Goal: Task Accomplishment & Management: Complete application form

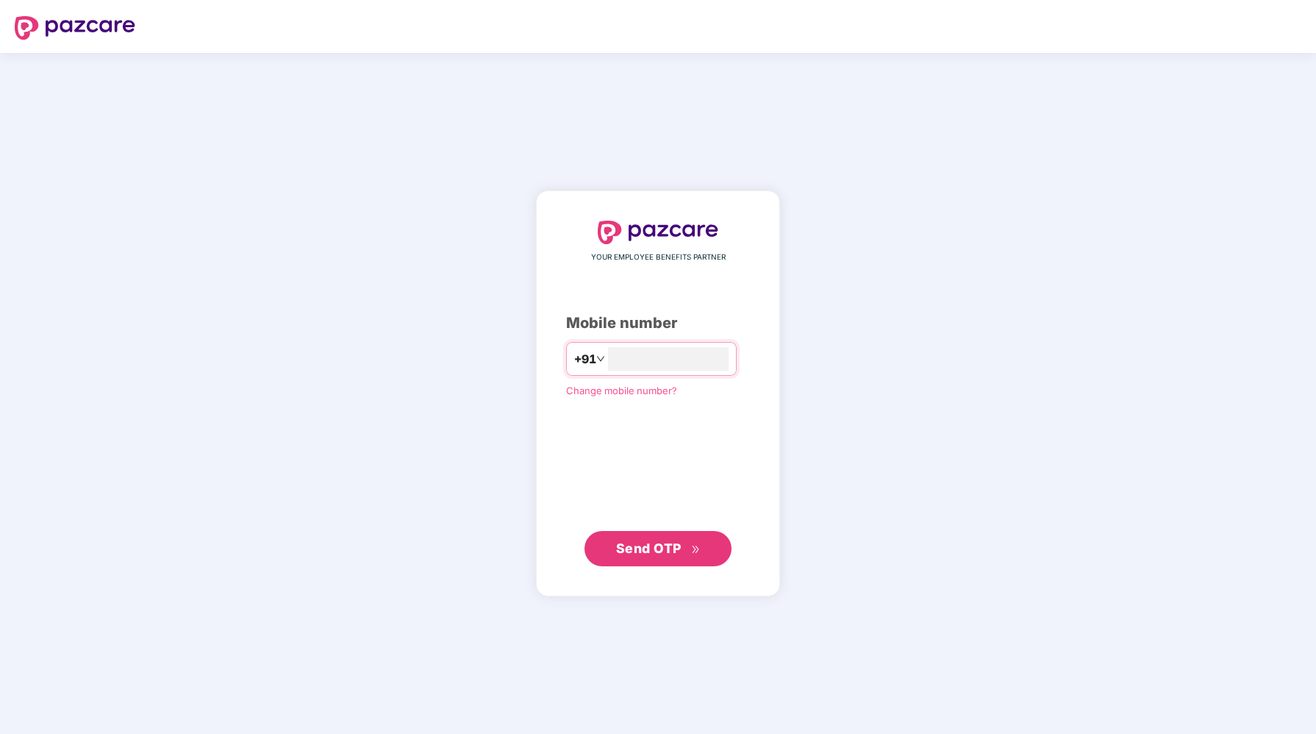
type input "**********"
click at [664, 541] on span "Send OTP" at bounding box center [648, 548] width 65 height 15
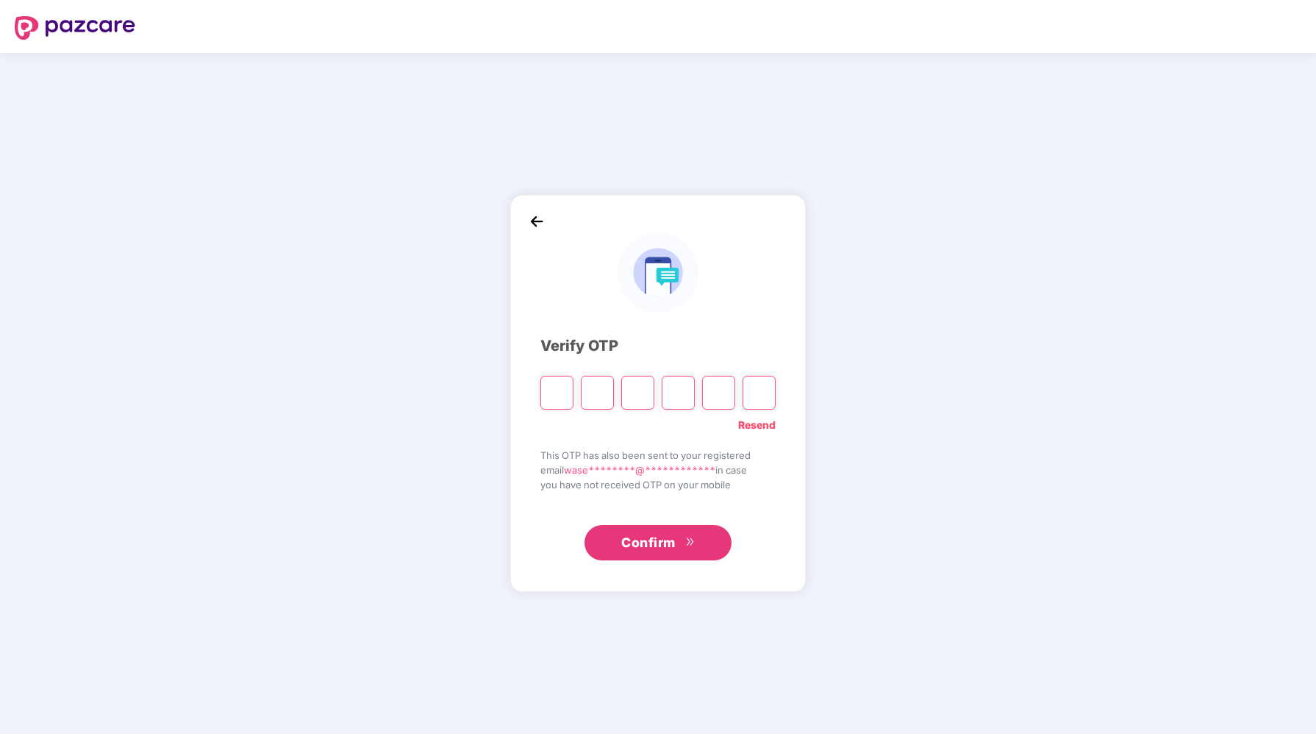
paste input "*"
type input "*"
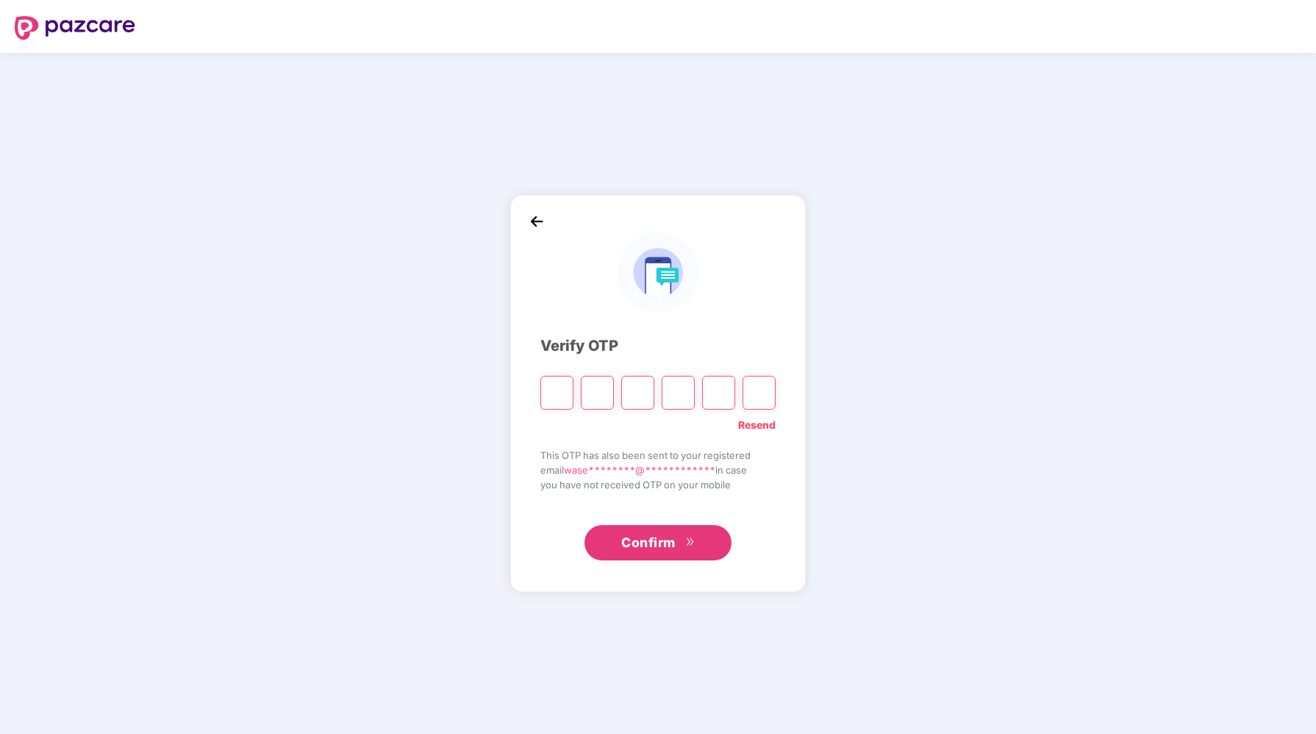
type input "*"
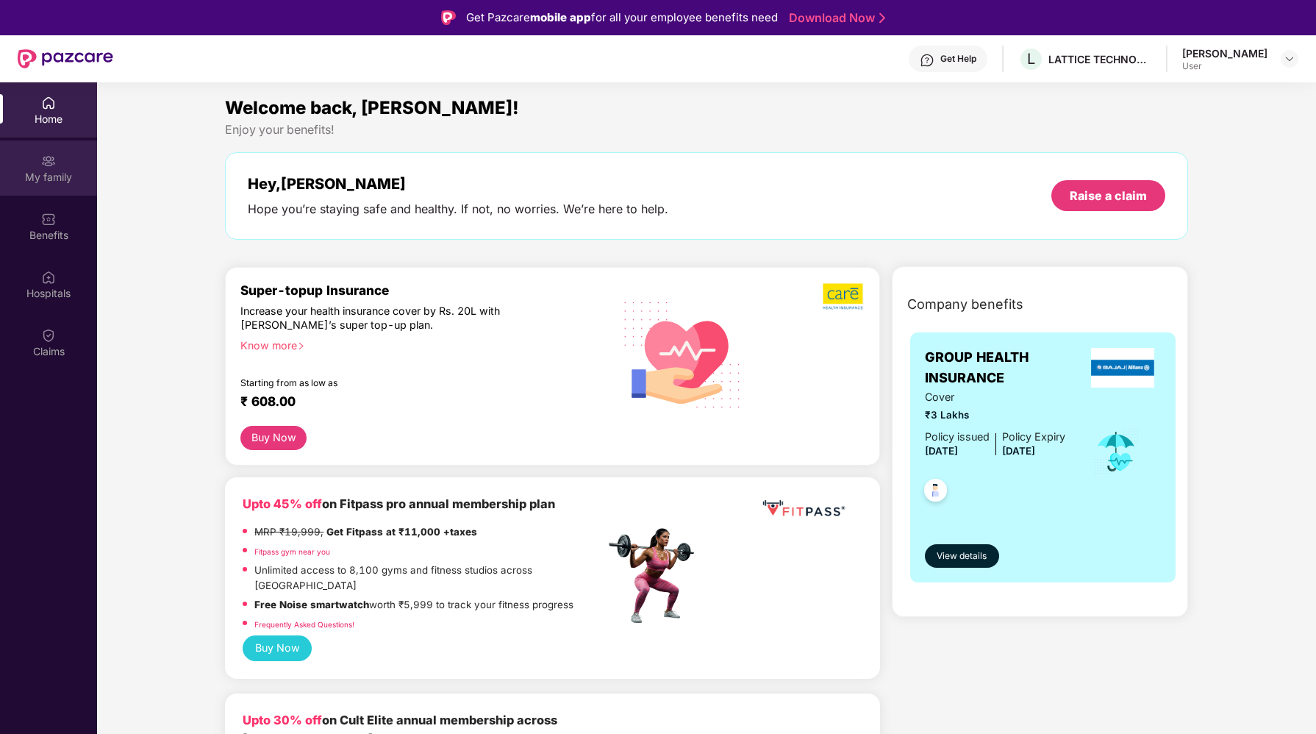
click at [54, 162] on img at bounding box center [48, 161] width 15 height 15
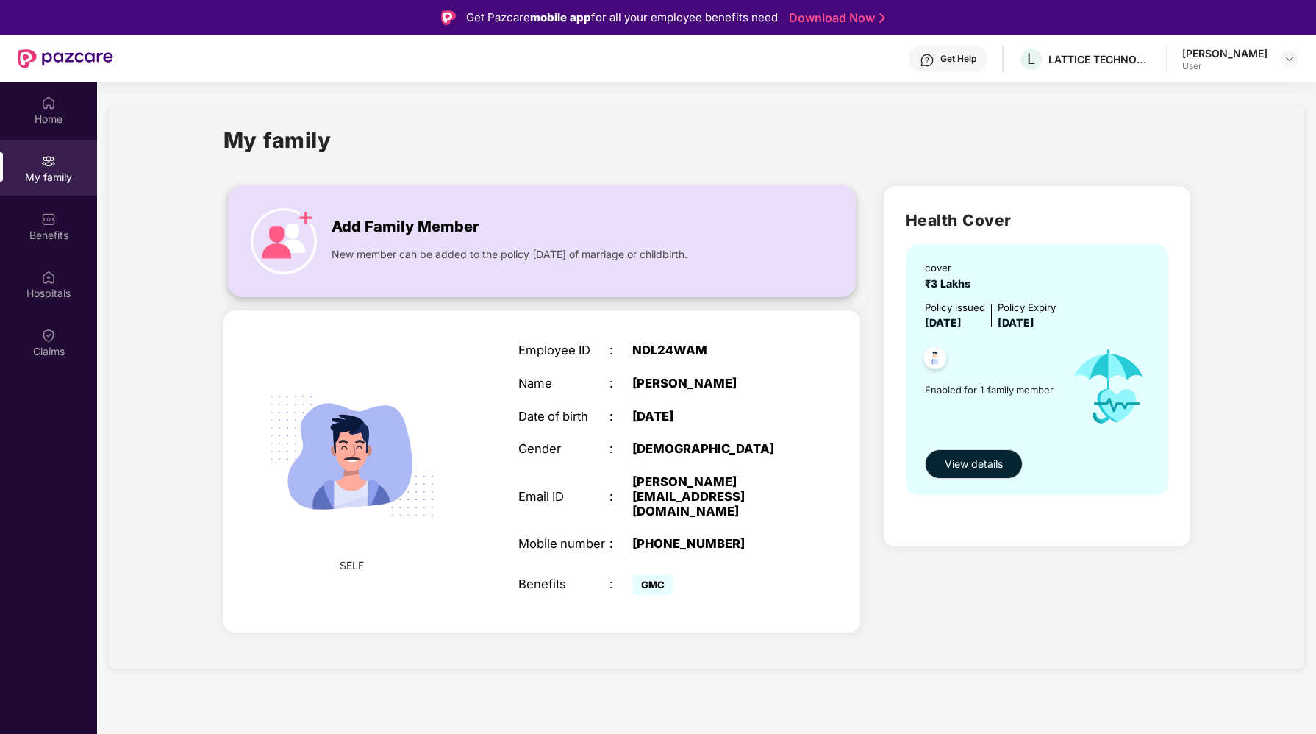
click at [305, 223] on img at bounding box center [284, 241] width 66 height 66
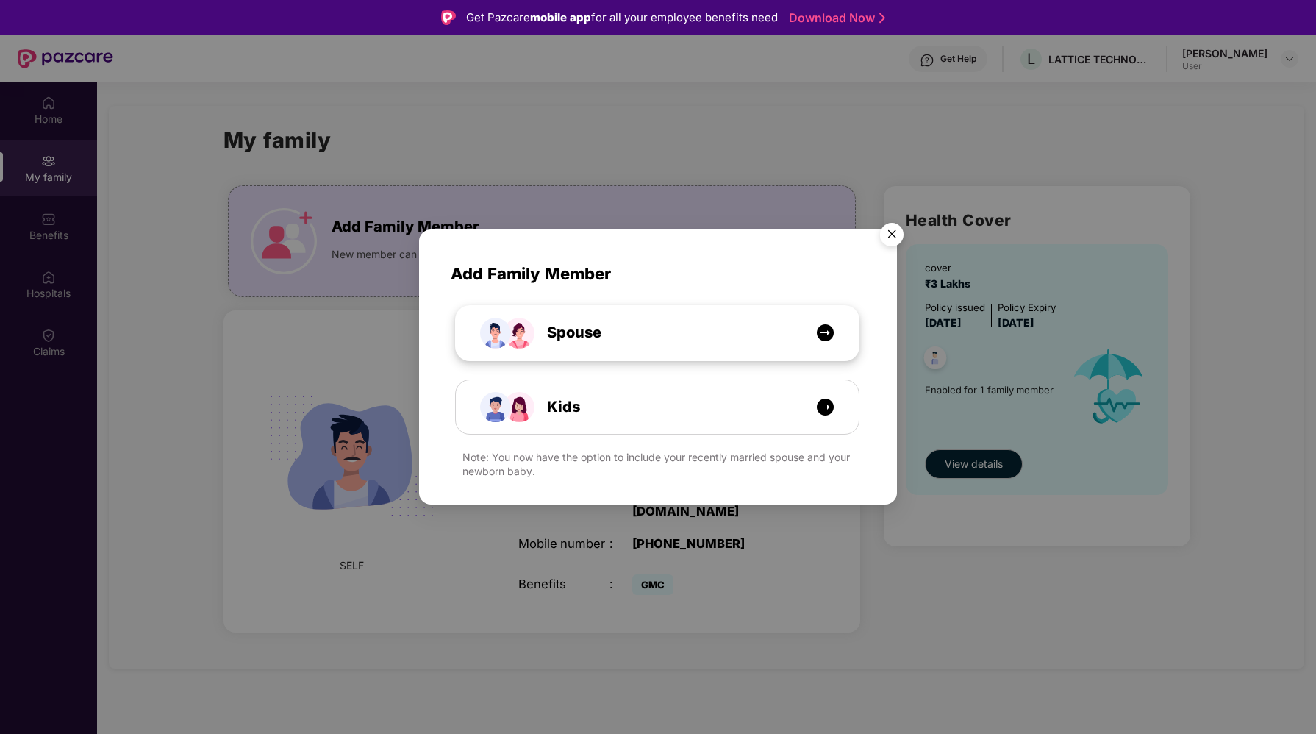
click at [663, 318] on div "Spouse" at bounding box center [657, 333] width 403 height 54
select select "****"
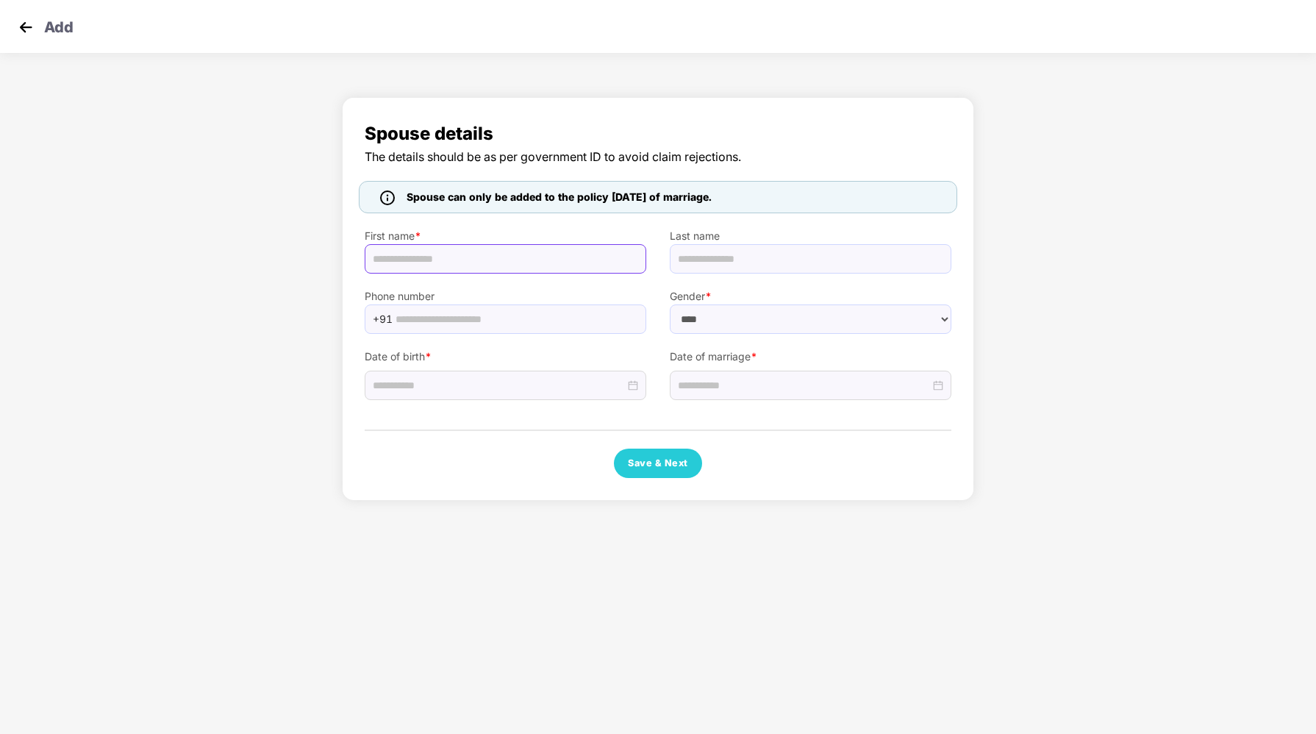
click at [555, 256] on input "text" at bounding box center [506, 258] width 282 height 29
click at [1069, 245] on div "Spouse details The details should be as per government ID to avoid claim reject…" at bounding box center [658, 303] width 1316 height 426
click at [677, 460] on button "Save & Next" at bounding box center [658, 463] width 88 height 29
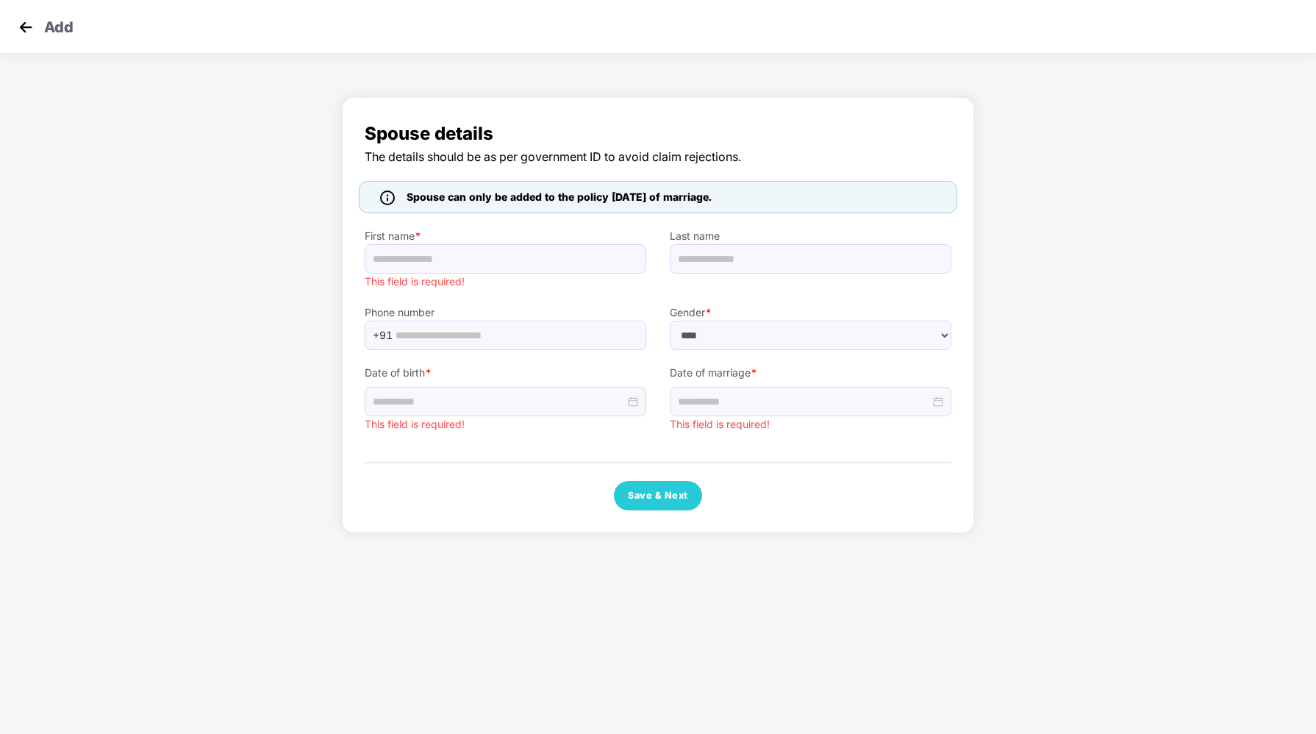
click at [141, 134] on div "Spouse details The details should be as per government ID to avoid claim reject…" at bounding box center [658, 319] width 1316 height 458
click at [22, 30] on img at bounding box center [26, 27] width 22 height 22
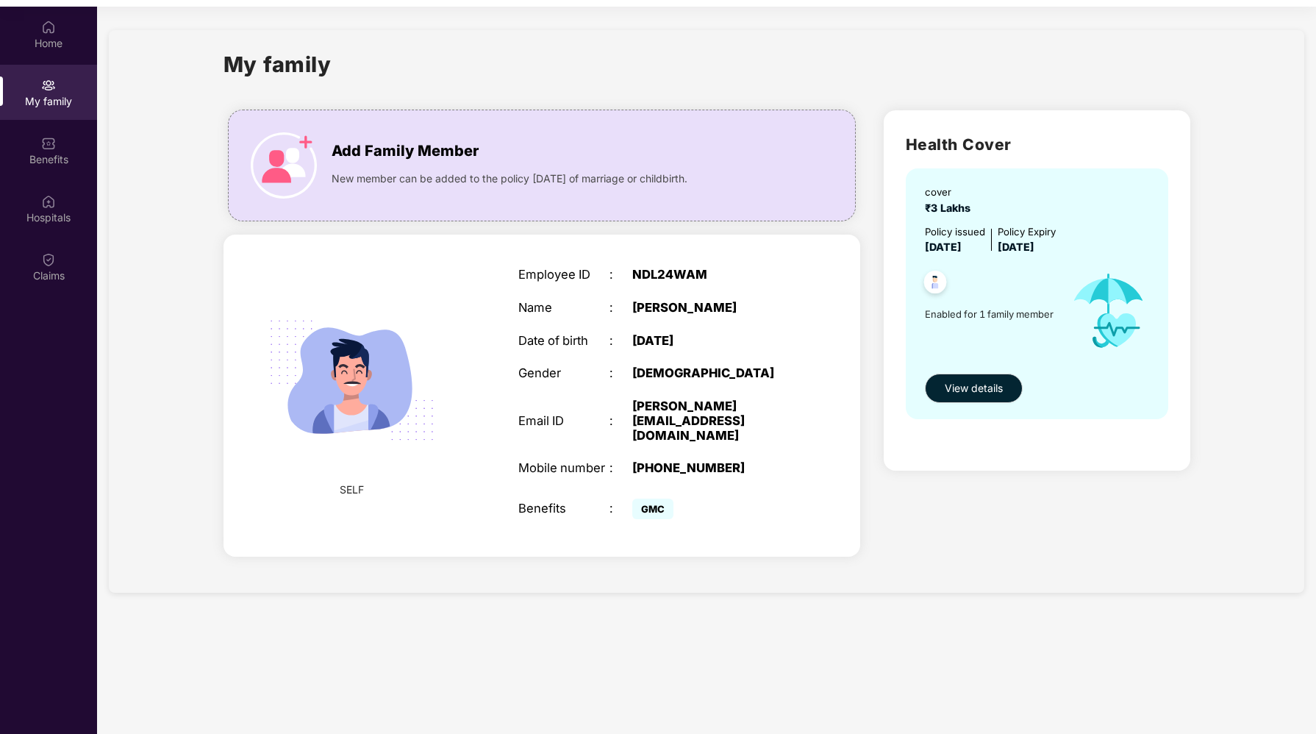
scroll to position [77, 0]
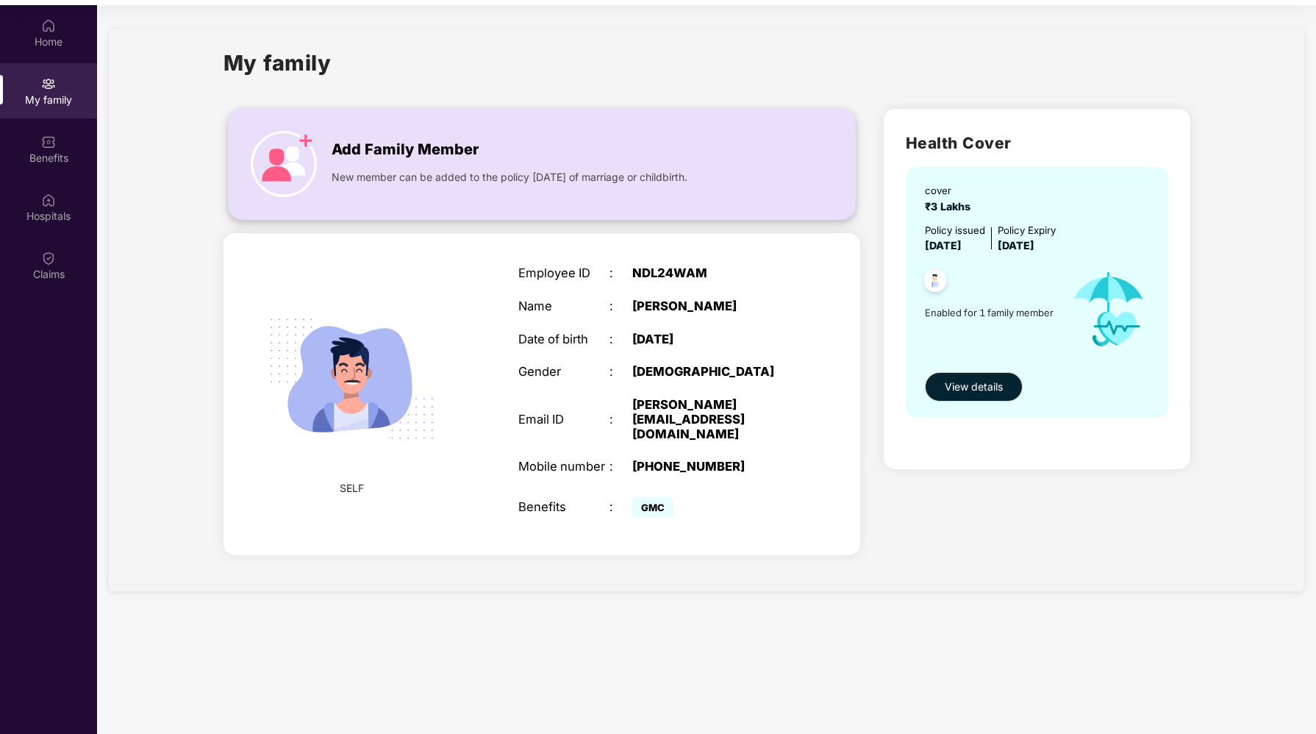
click at [304, 145] on img at bounding box center [284, 164] width 66 height 66
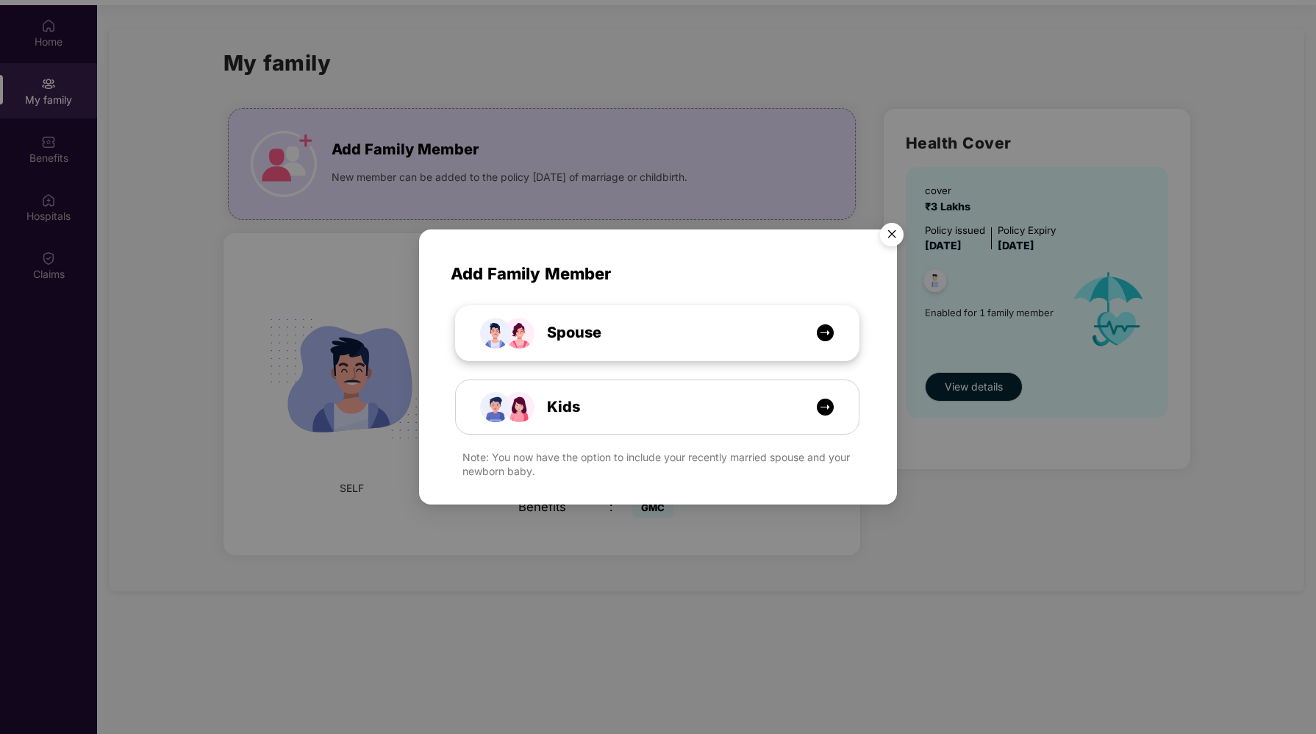
click at [712, 330] on div "Spouse" at bounding box center [665, 332] width 302 height 23
select select "****"
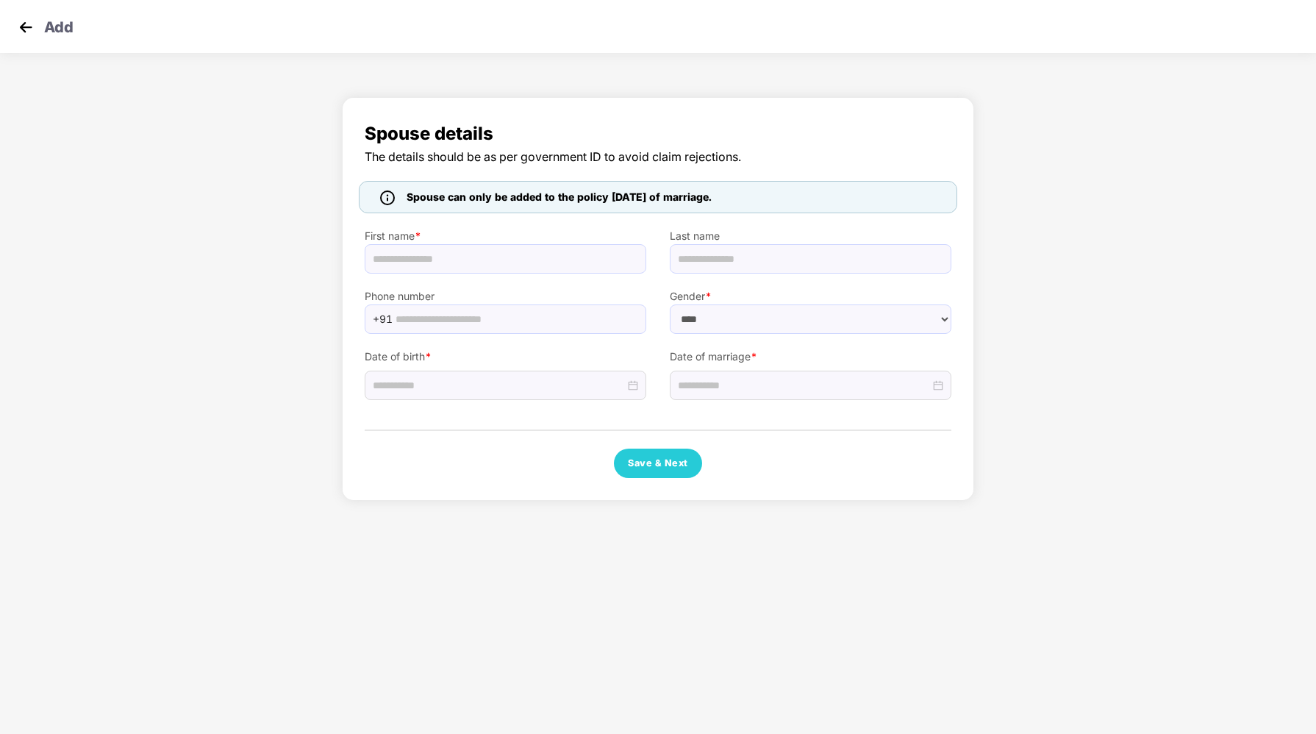
scroll to position [0, 0]
click at [22, 27] on img at bounding box center [26, 27] width 22 height 22
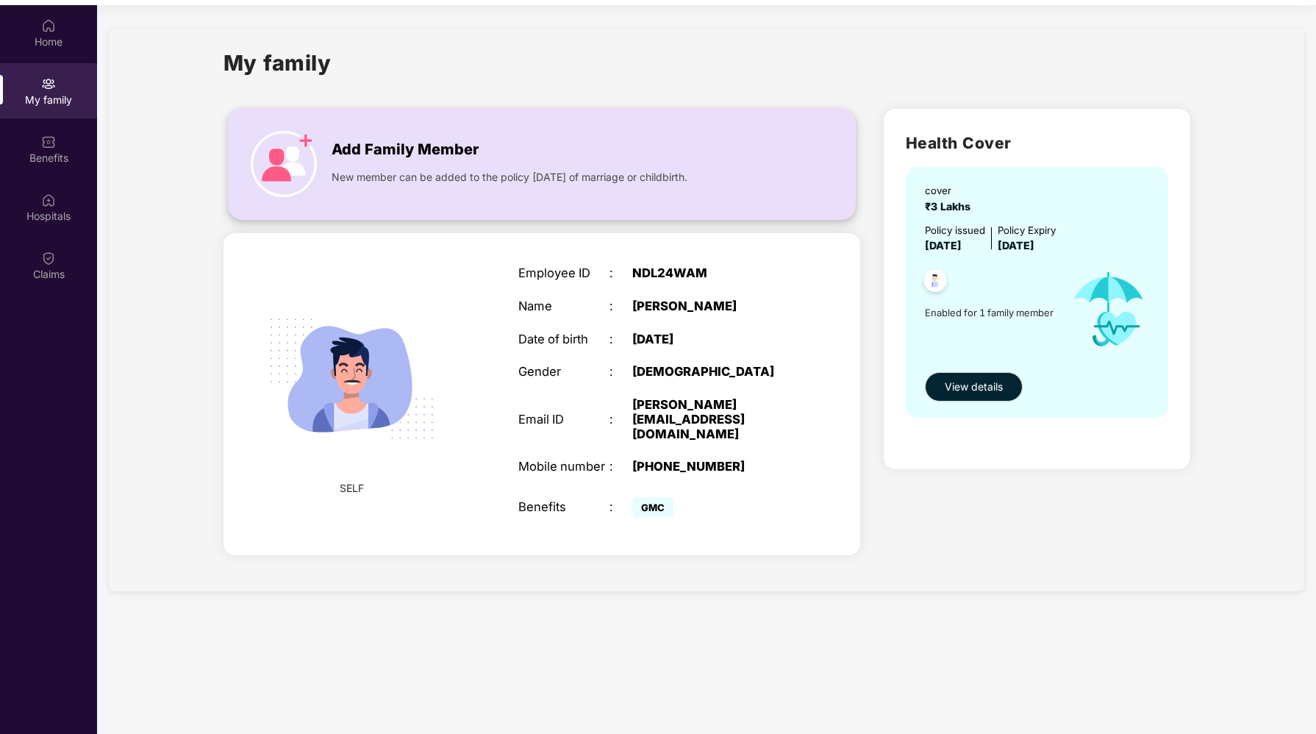
click at [299, 143] on img at bounding box center [284, 164] width 66 height 66
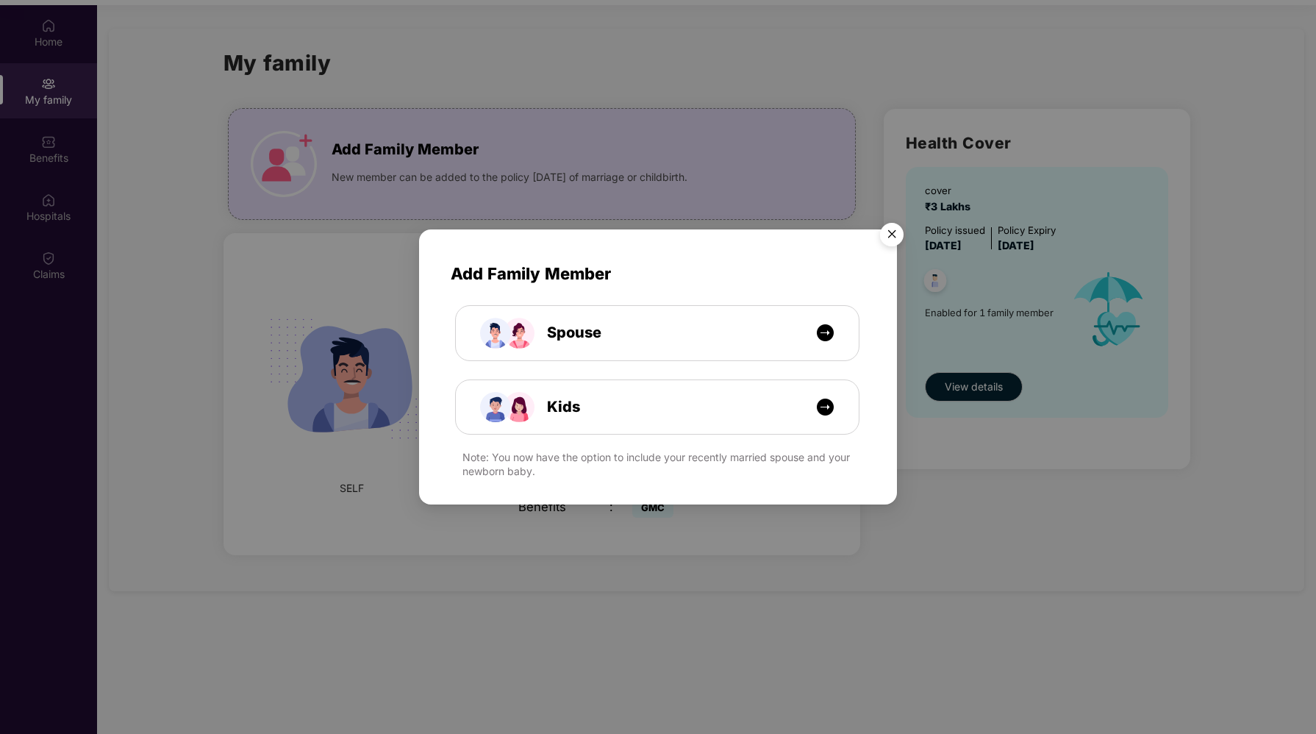
click at [894, 239] on img "Close" at bounding box center [891, 236] width 41 height 41
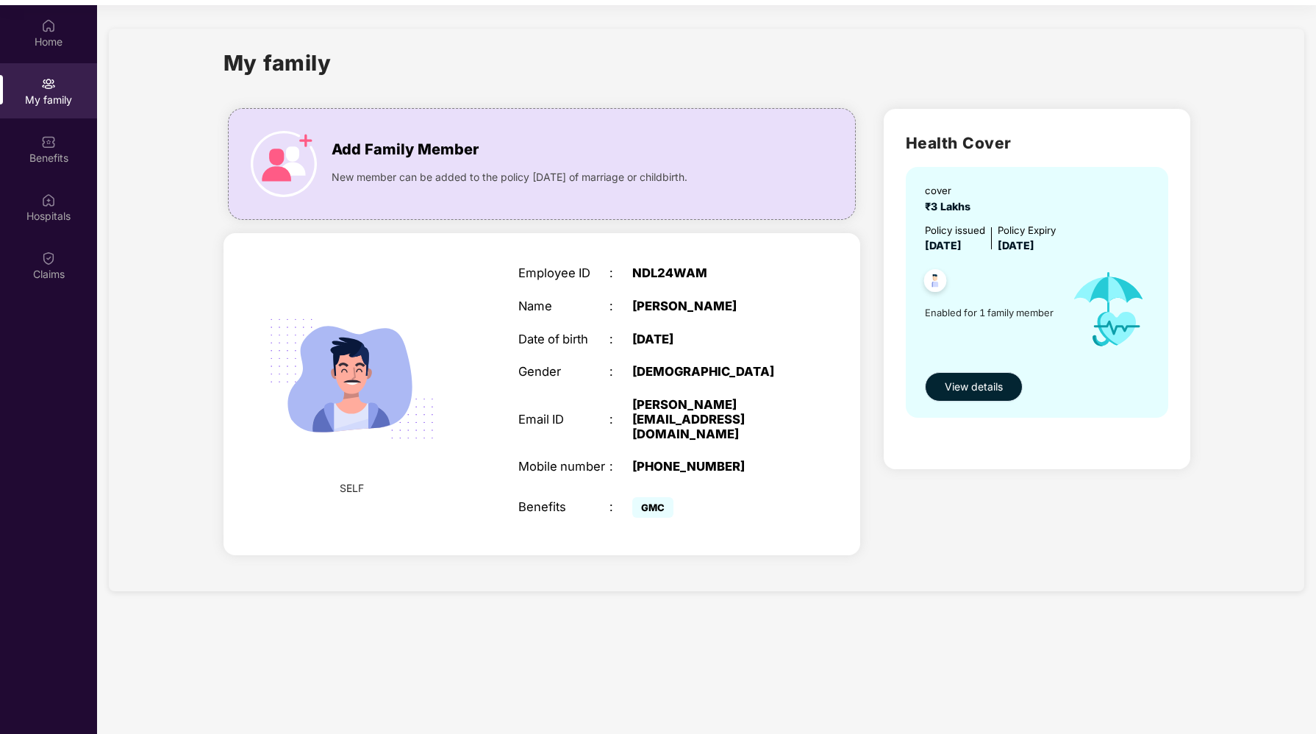
click at [972, 388] on span "View details" at bounding box center [974, 387] width 58 height 16
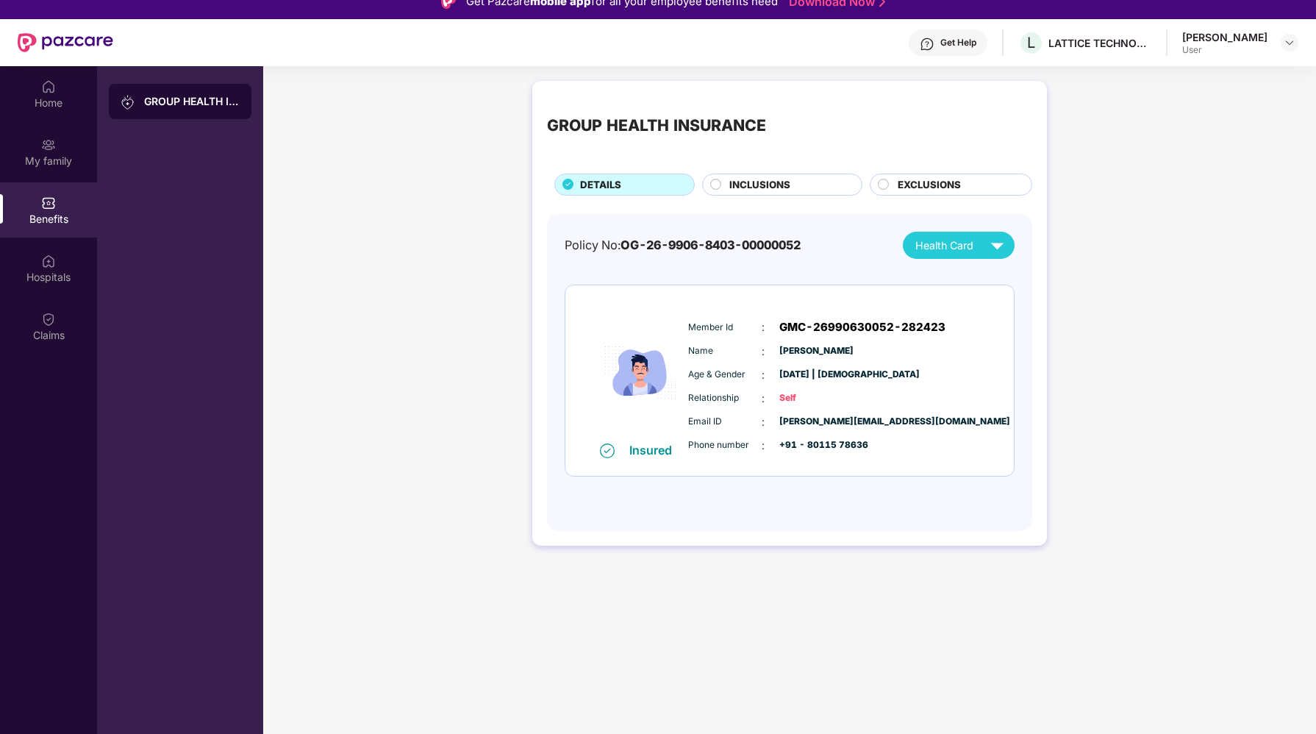
scroll to position [0, 0]
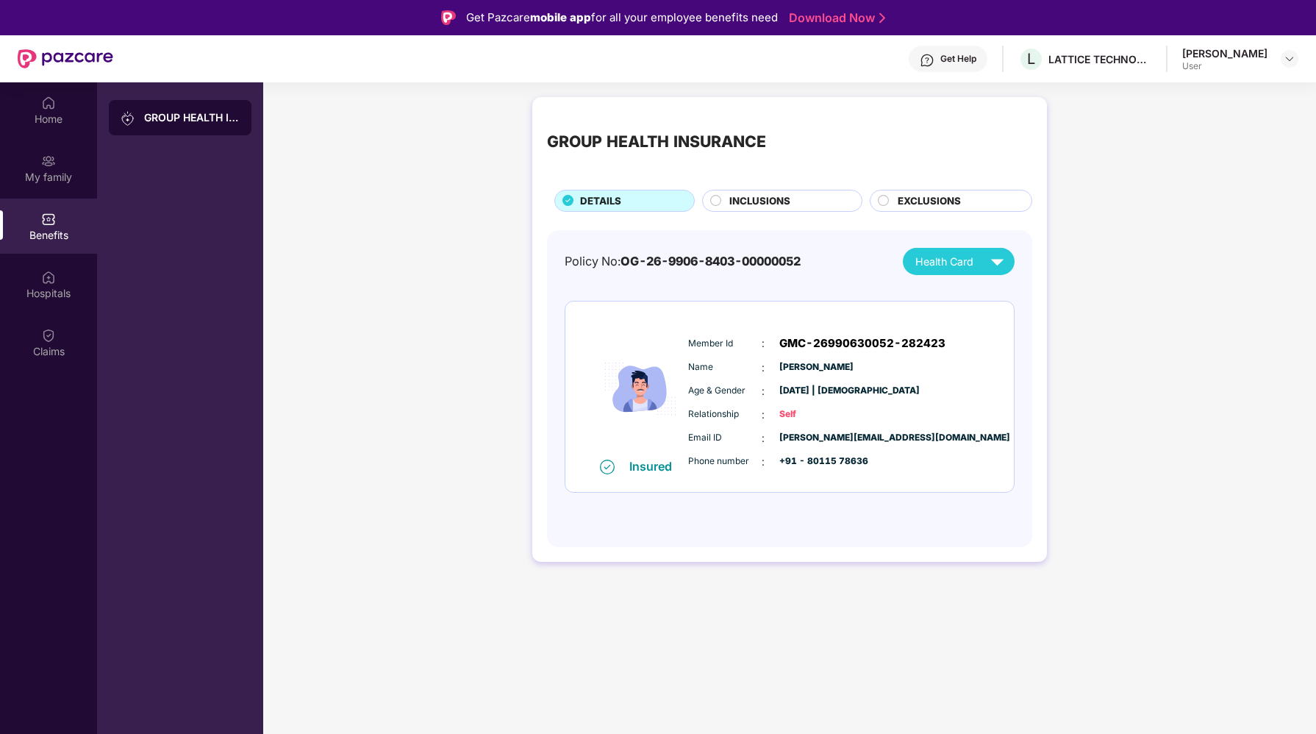
click at [773, 203] on span "INCLUSIONS" at bounding box center [760, 200] width 61 height 15
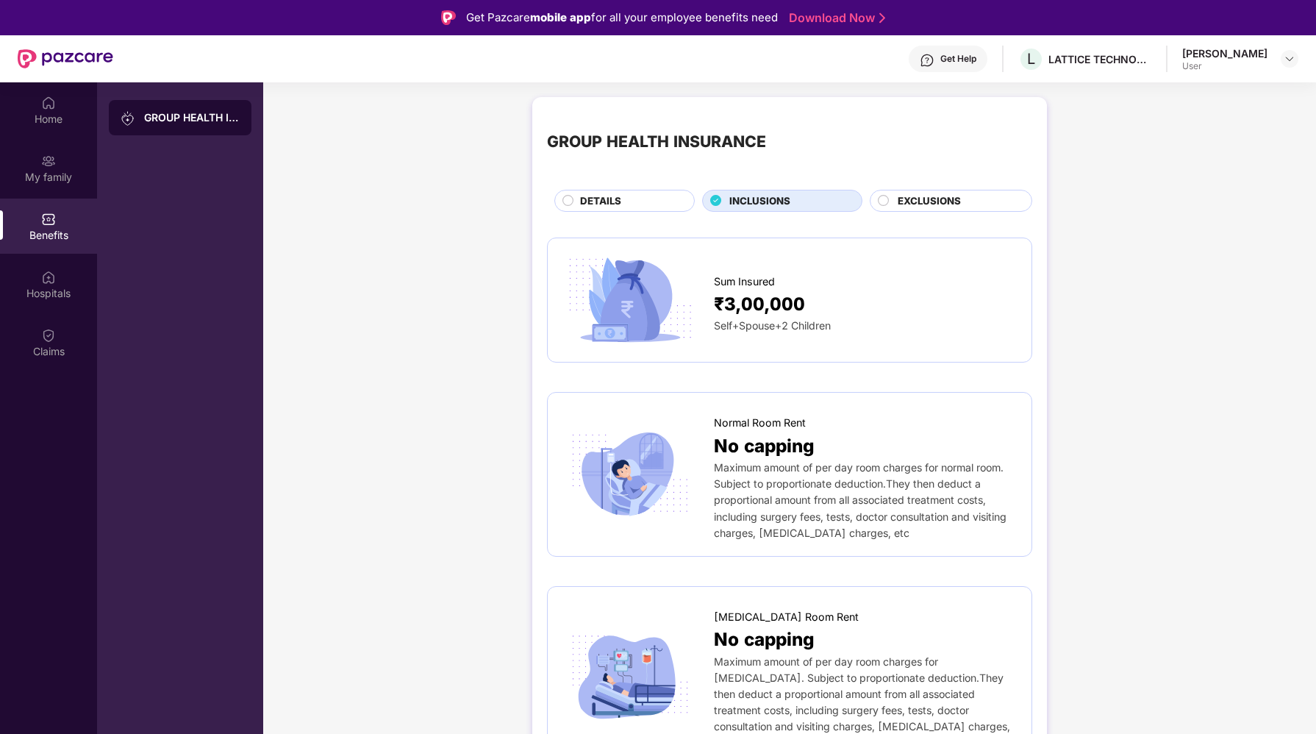
click at [885, 197] on circle at bounding box center [884, 201] width 10 height 10
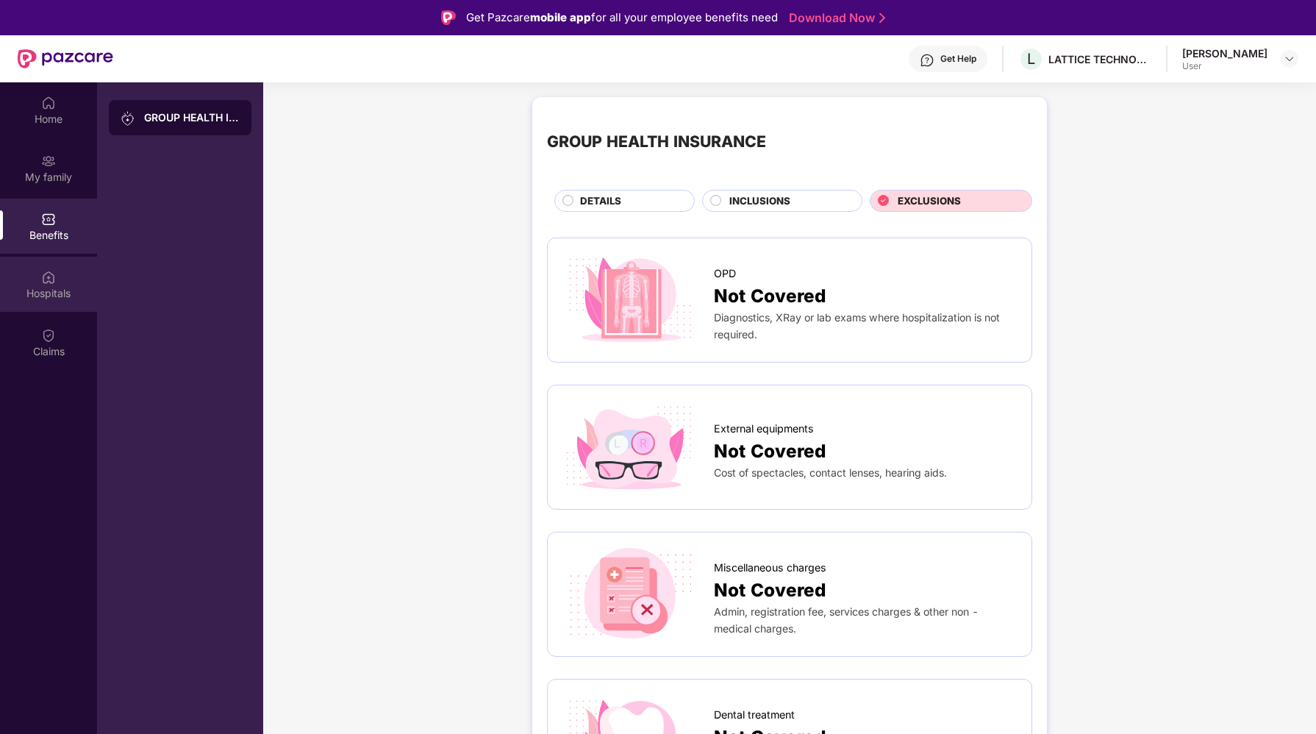
click at [60, 272] on div "Hospitals" at bounding box center [48, 284] width 97 height 55
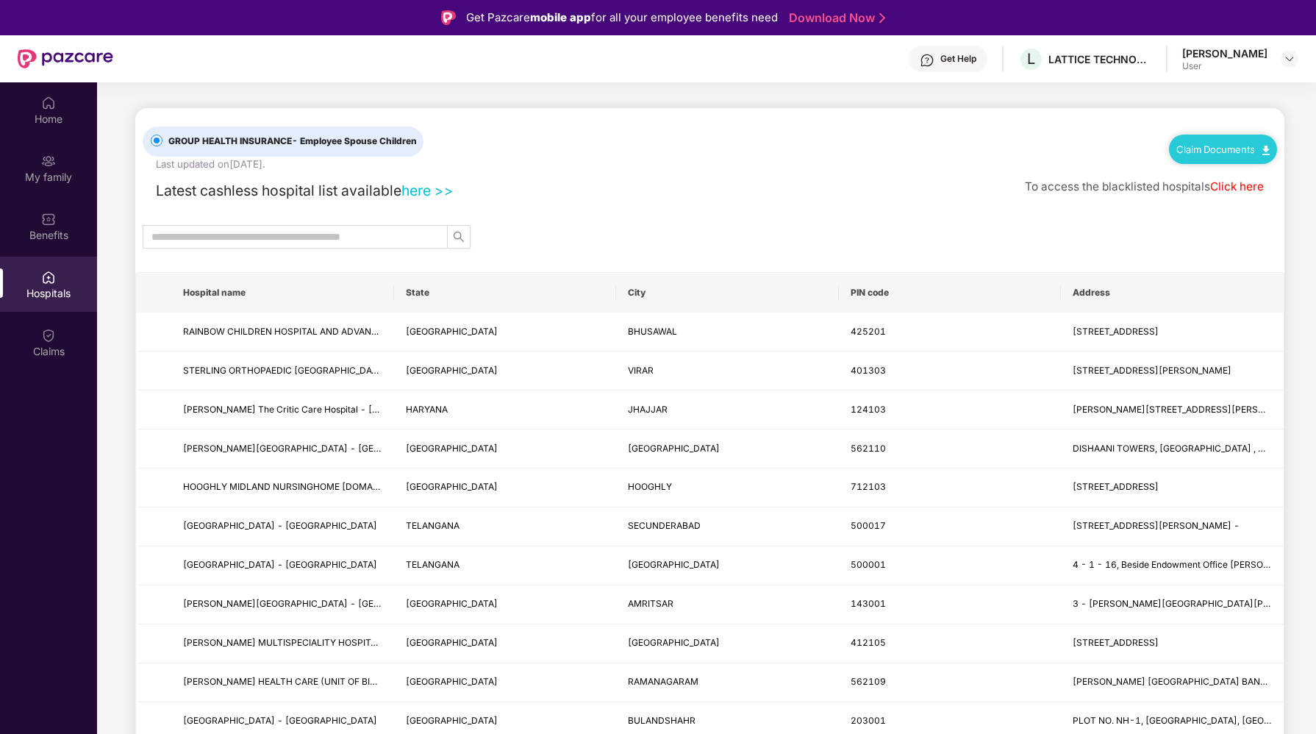
click at [1230, 146] on link "Claim Documents" at bounding box center [1223, 149] width 93 height 12
click at [1232, 185] on link "Click here" at bounding box center [1238, 186] width 54 height 14
